Goal: Information Seeking & Learning: Learn about a topic

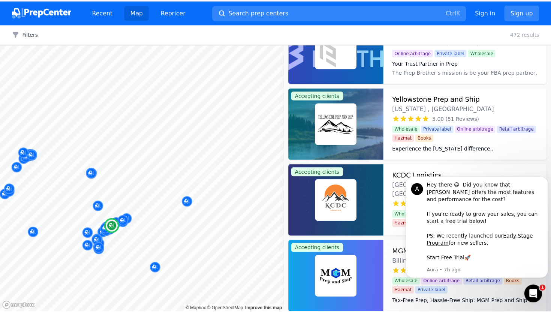
scroll to position [112, 0]
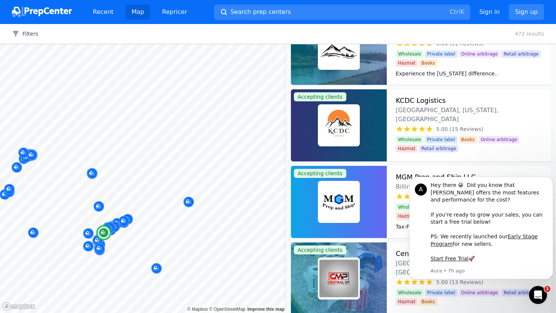
click at [338, 128] on img at bounding box center [339, 125] width 39 height 39
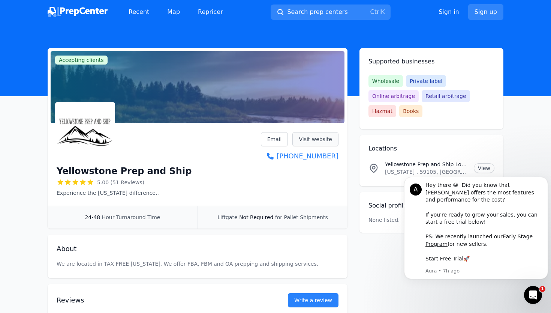
click at [314, 142] on link "Visit website" at bounding box center [315, 139] width 46 height 14
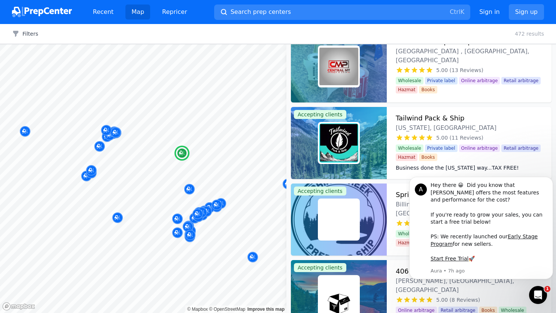
scroll to position [337, 0]
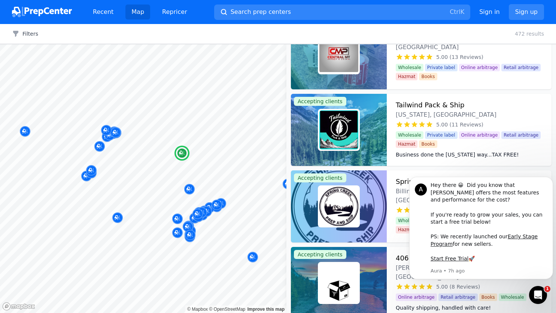
click at [348, 116] on img at bounding box center [339, 129] width 39 height 39
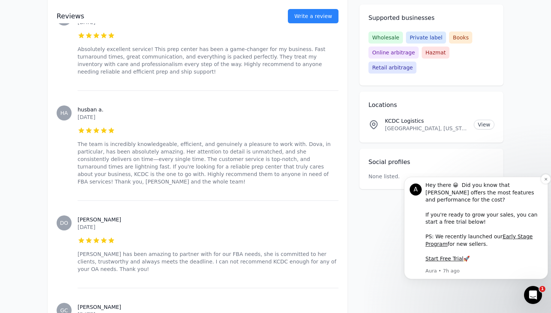
scroll to position [787, 0]
click at [534, 291] on icon "Open Intercom Messenger" at bounding box center [532, 293] width 12 height 12
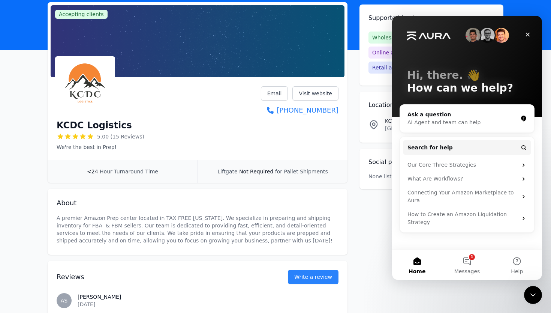
scroll to position [0, 0]
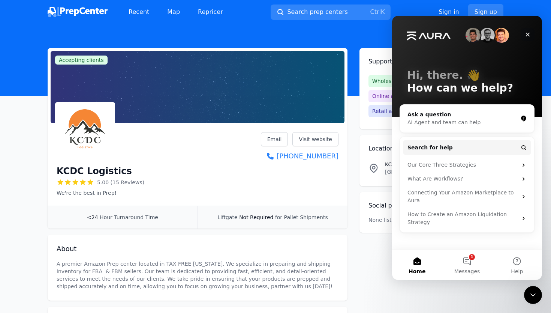
click at [529, 34] on icon "Close" at bounding box center [528, 34] width 6 height 6
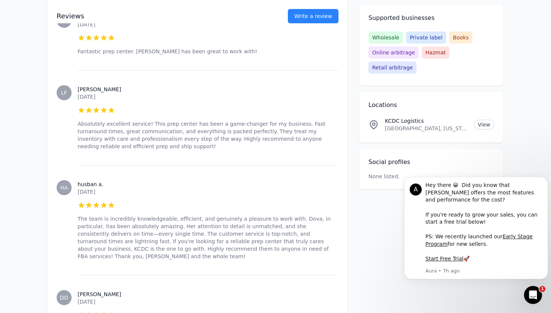
scroll to position [637, 0]
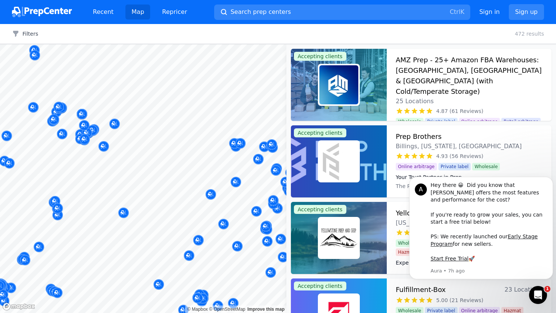
click at [135, 178] on body "Recent Map Repricer Search prep centers Ctrl K Open main menu Sign in Sign up F…" at bounding box center [278, 156] width 556 height 313
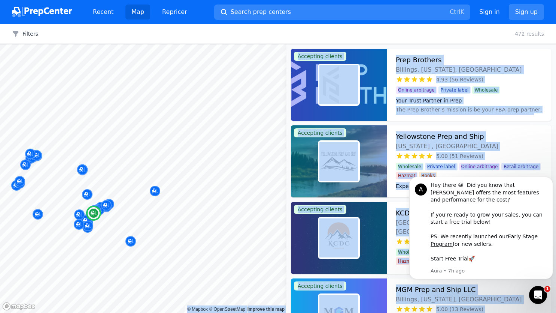
click at [522, 86] on div "Prep Brothers Billings, Montana, US 4.93 (56 Reviews) Your Trust Partner in Pre…" at bounding box center [469, 85] width 165 height 72
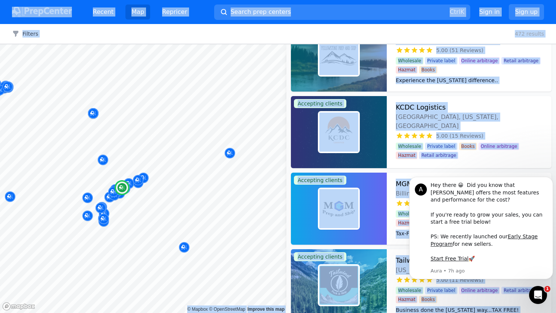
scroll to position [112, 0]
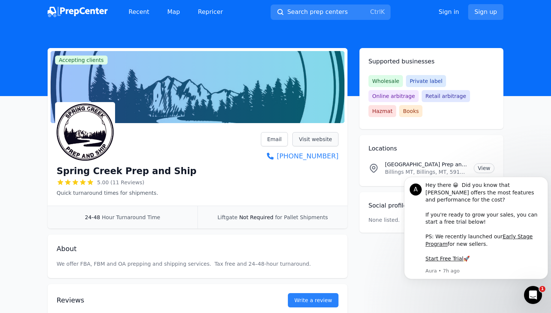
click at [313, 134] on link "Visit website" at bounding box center [315, 139] width 46 height 14
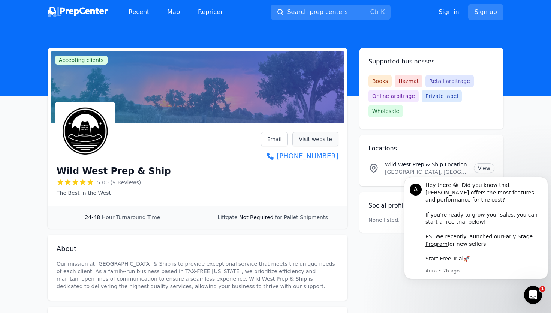
click at [321, 139] on link "Visit website" at bounding box center [315, 139] width 46 height 14
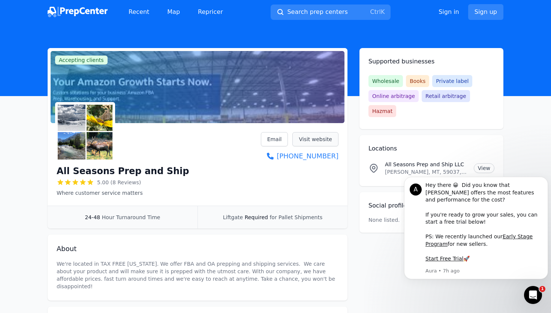
click at [323, 136] on link "Visit website" at bounding box center [315, 139] width 46 height 14
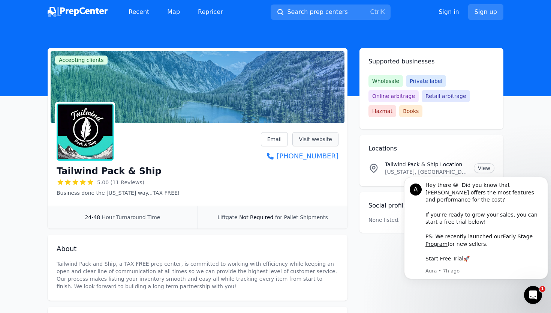
click at [323, 141] on link "Visit website" at bounding box center [315, 139] width 46 height 14
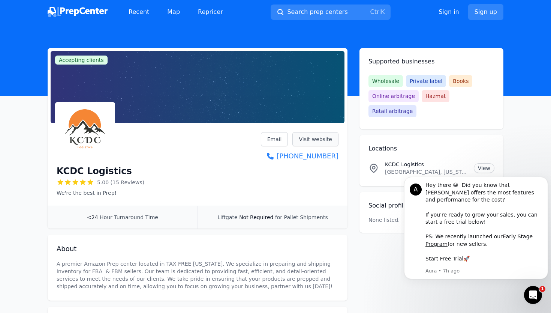
click at [317, 139] on link "Visit website" at bounding box center [315, 139] width 46 height 14
